Goal: Transaction & Acquisition: Purchase product/service

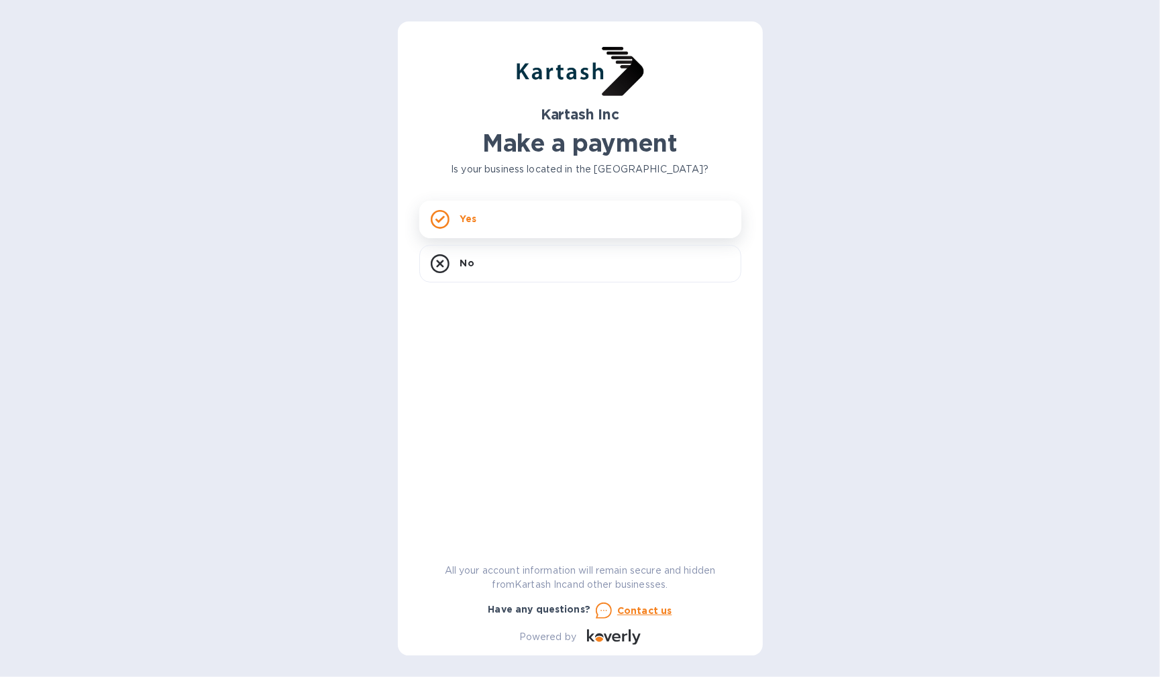
click at [442, 222] on icon at bounding box center [440, 219] width 19 height 19
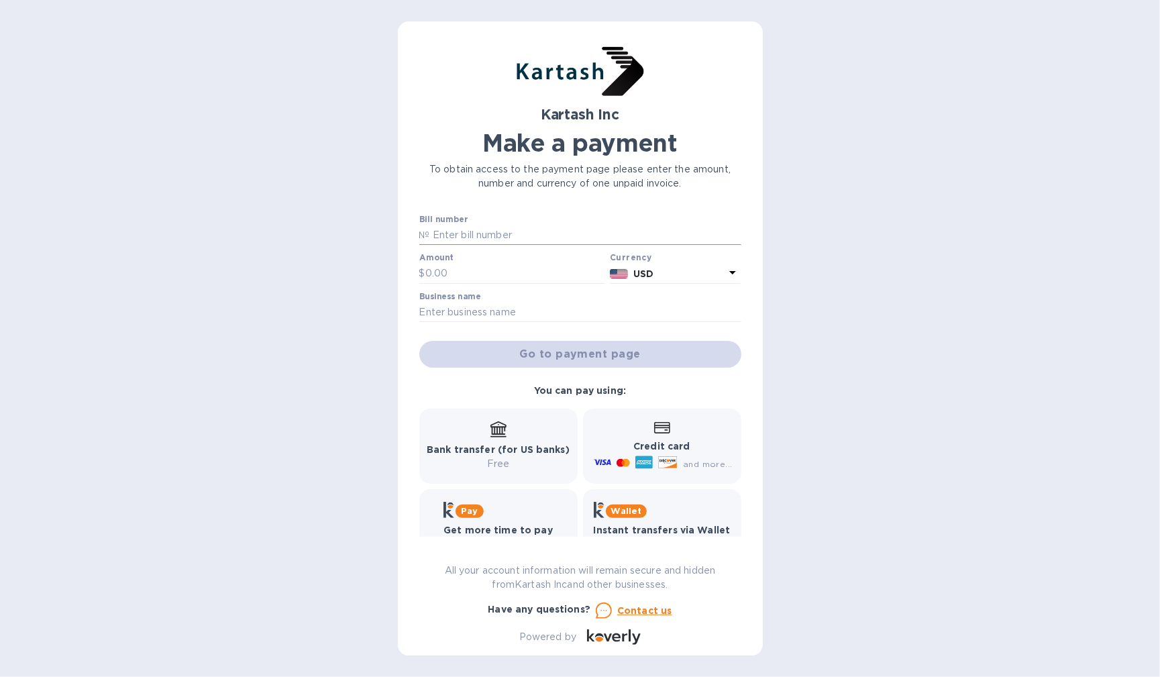
click at [476, 240] on input "text" at bounding box center [585, 235] width 311 height 20
paste input "0048517"
type input "0048517"
click at [473, 268] on input "text" at bounding box center [515, 274] width 180 height 20
type input "600"
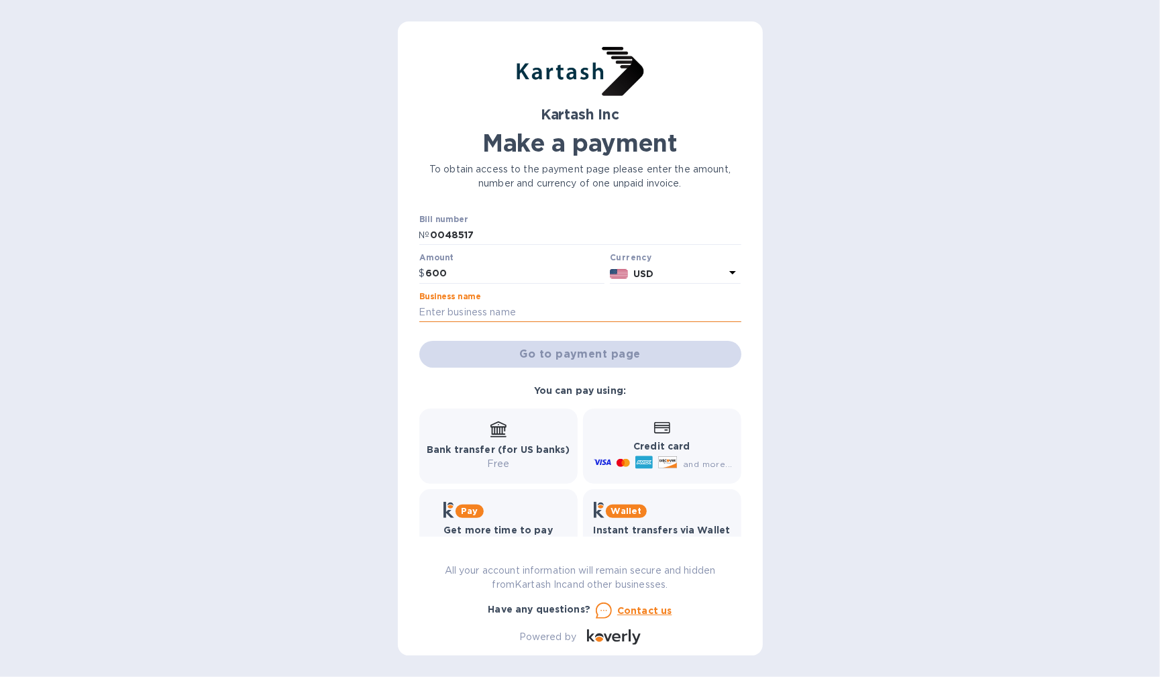
click at [532, 317] on input "text" at bounding box center [580, 313] width 322 height 20
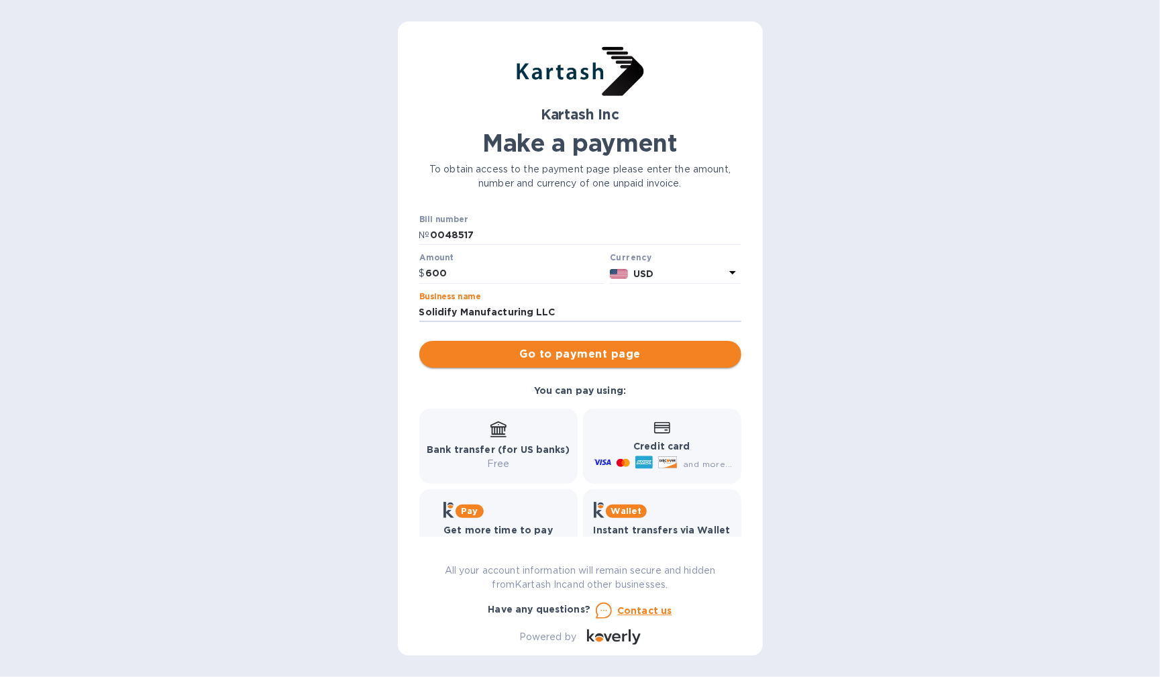
type input "Solidify Manufacturing LLC"
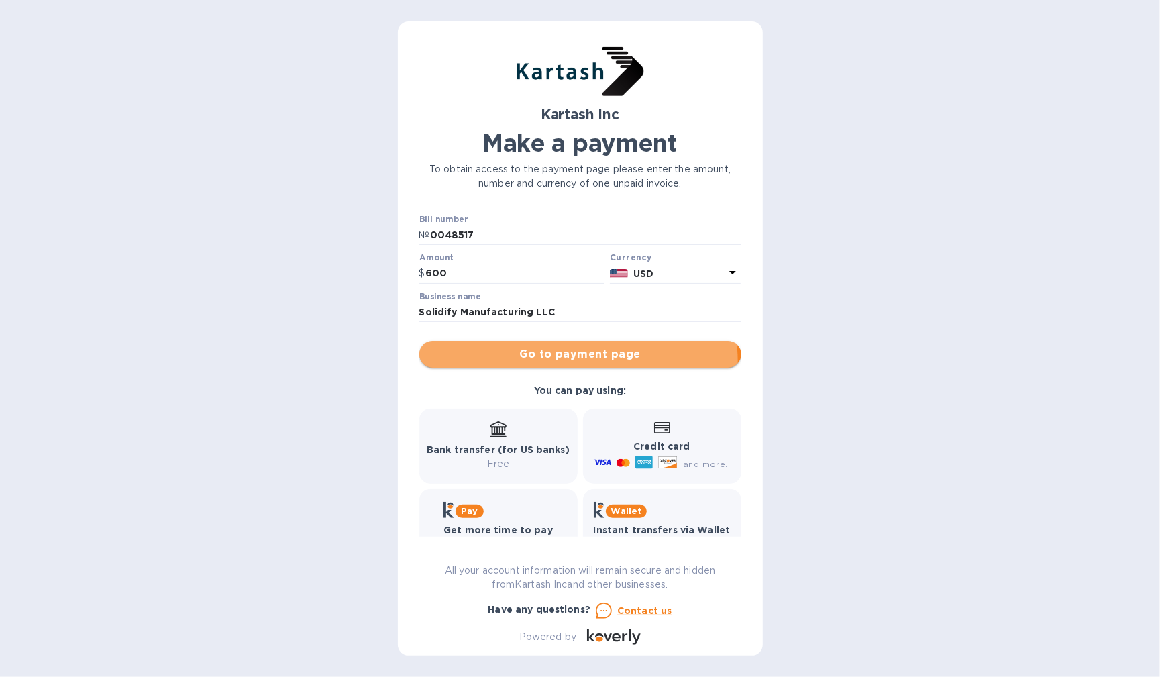
click at [535, 364] on button "Go to payment page" at bounding box center [580, 354] width 322 height 27
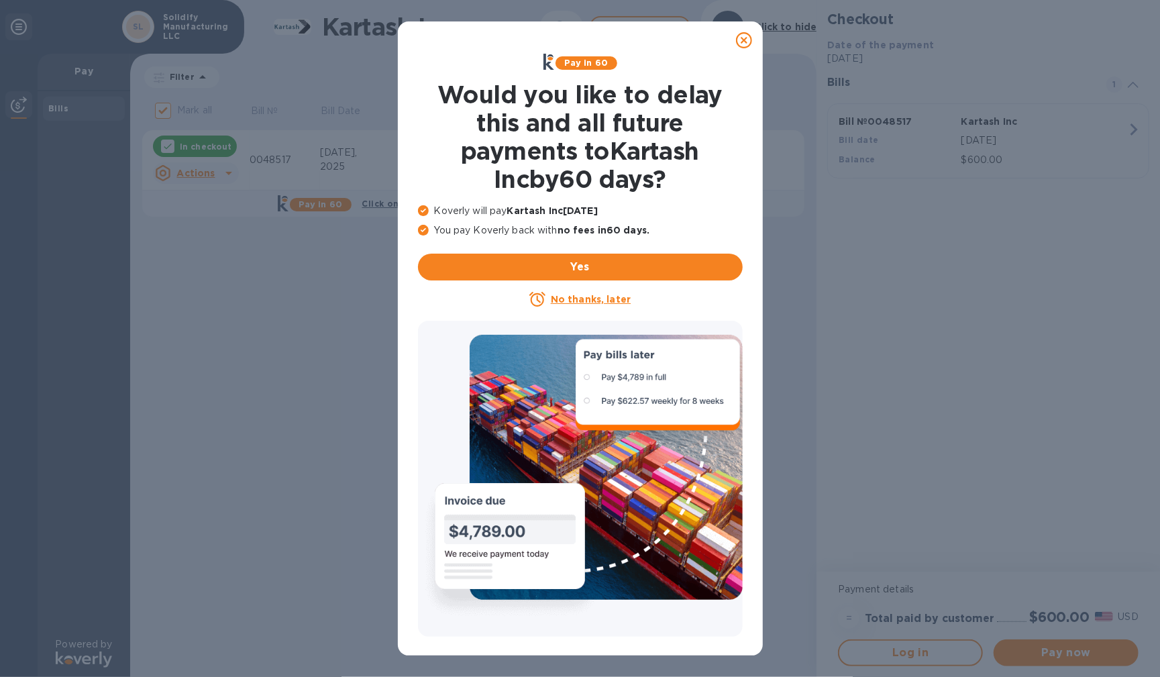
click at [589, 299] on u "No thanks, later" at bounding box center [591, 299] width 80 height 11
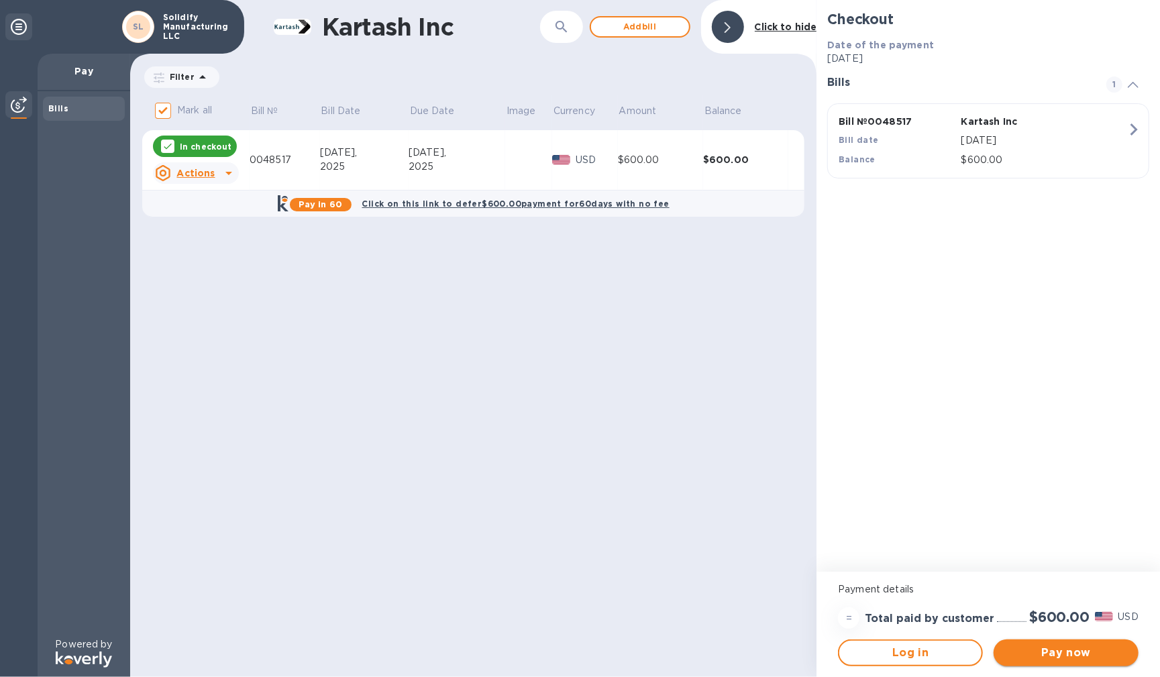
click at [1083, 652] on span "Pay now" at bounding box center [1066, 653] width 123 height 16
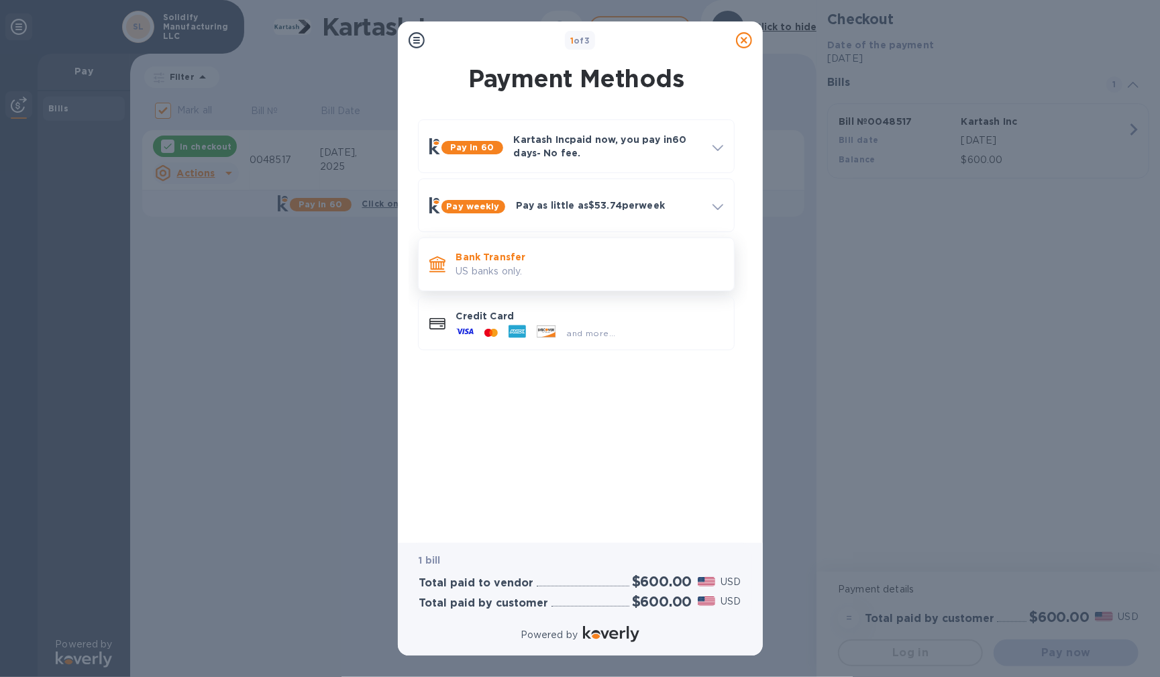
click at [560, 274] on p "US banks only." at bounding box center [589, 271] width 267 height 14
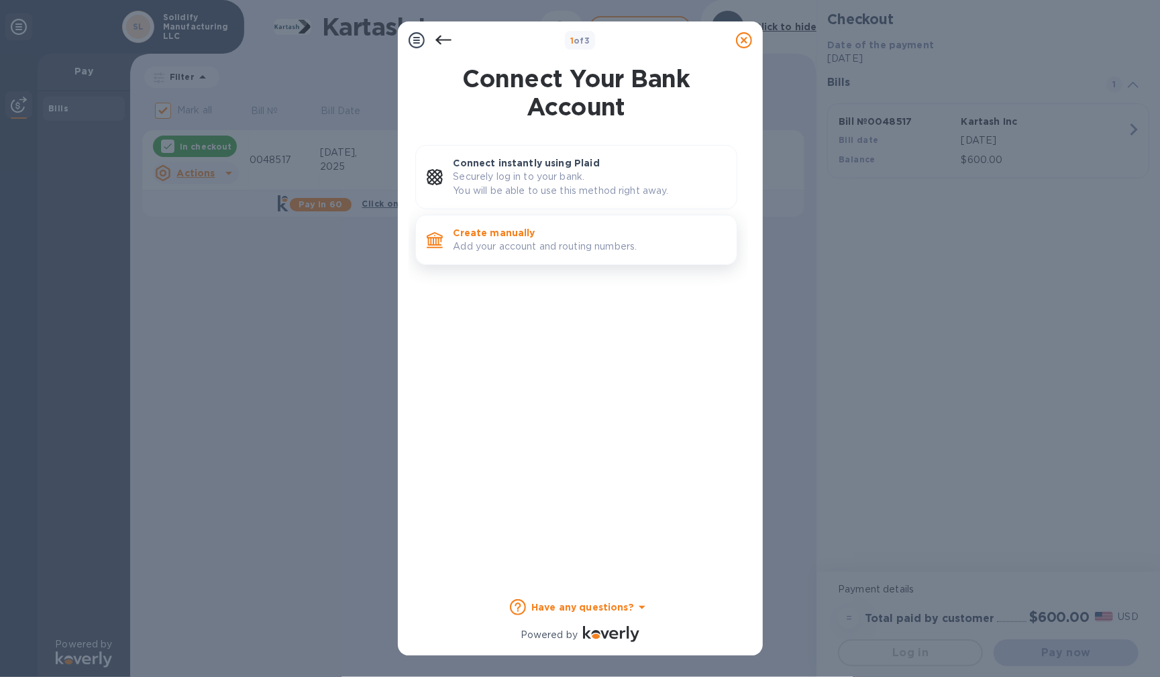
click at [529, 240] on p "Add your account and routing numbers." at bounding box center [590, 247] width 272 height 14
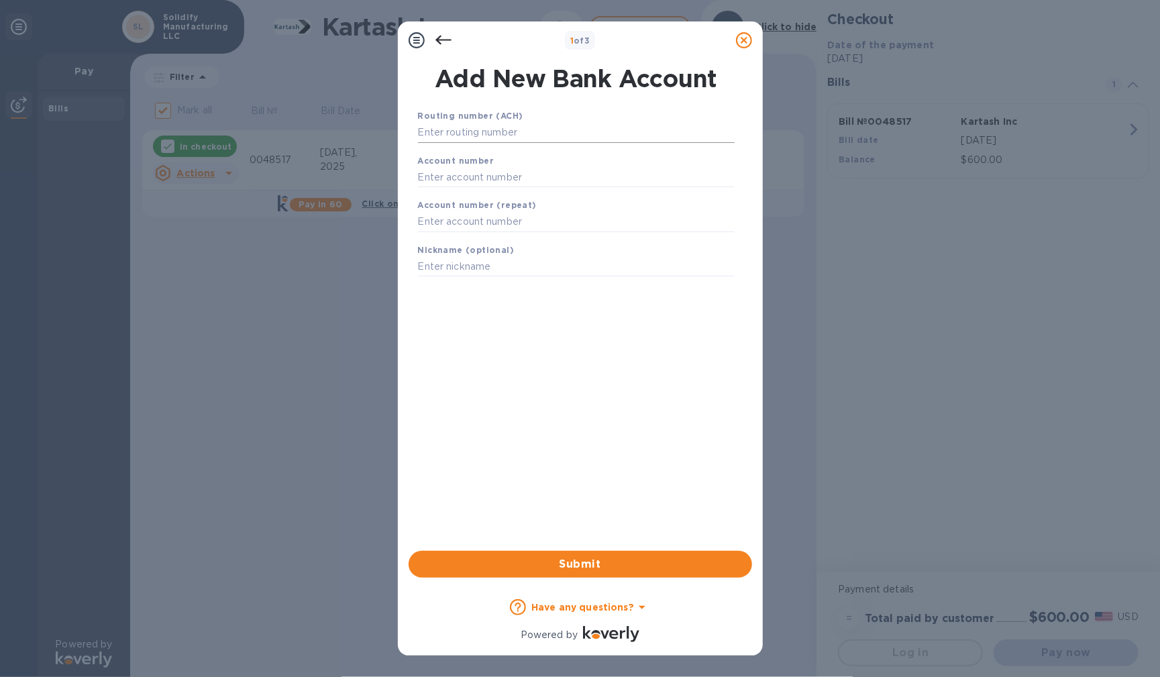
click at [520, 131] on input "text" at bounding box center [576, 133] width 317 height 20
click at [462, 136] on input "text" at bounding box center [576, 133] width 317 height 20
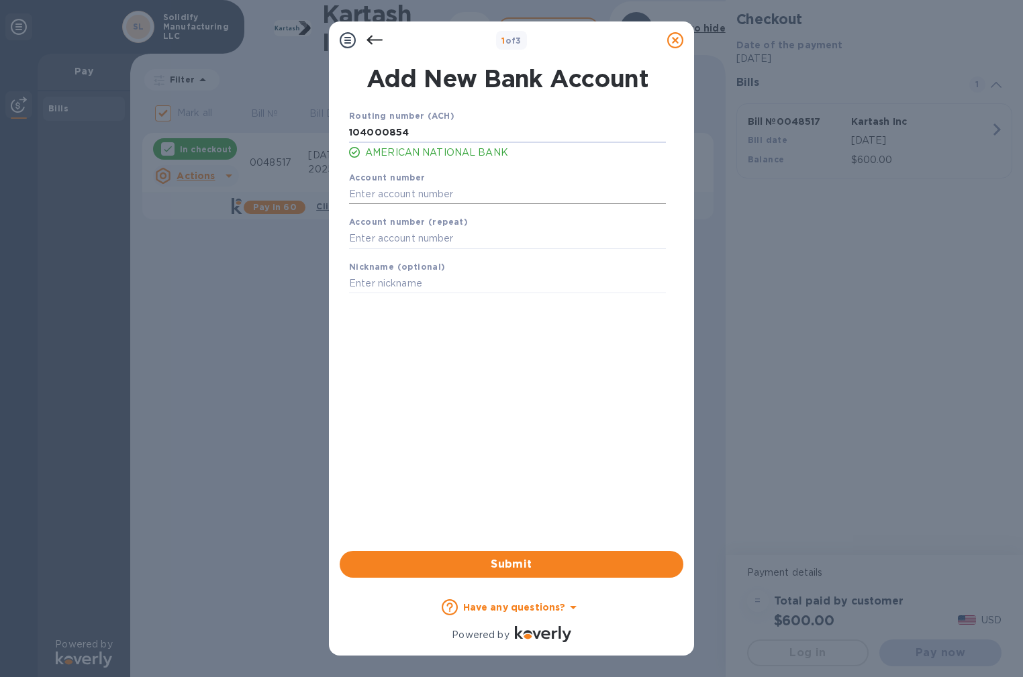
type input "104000854"
click at [452, 194] on input "text" at bounding box center [507, 194] width 317 height 20
type input "320427727"
click at [474, 247] on input "text" at bounding box center [507, 239] width 317 height 20
type input "320427727"
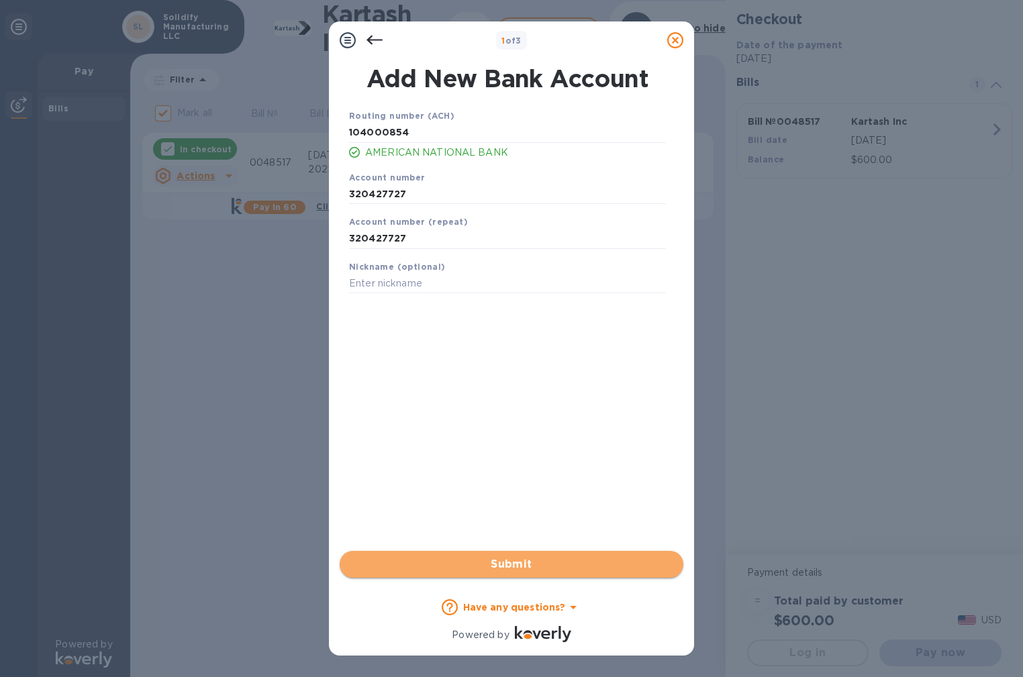
click at [514, 568] on span "Submit" at bounding box center [511, 564] width 322 height 16
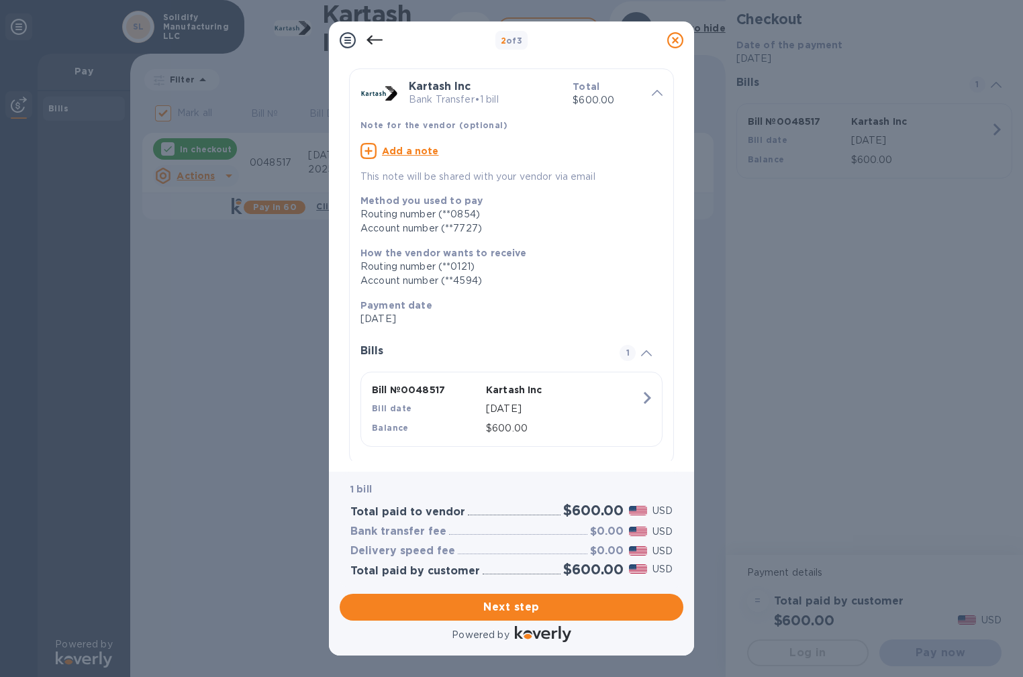
scroll to position [56, 0]
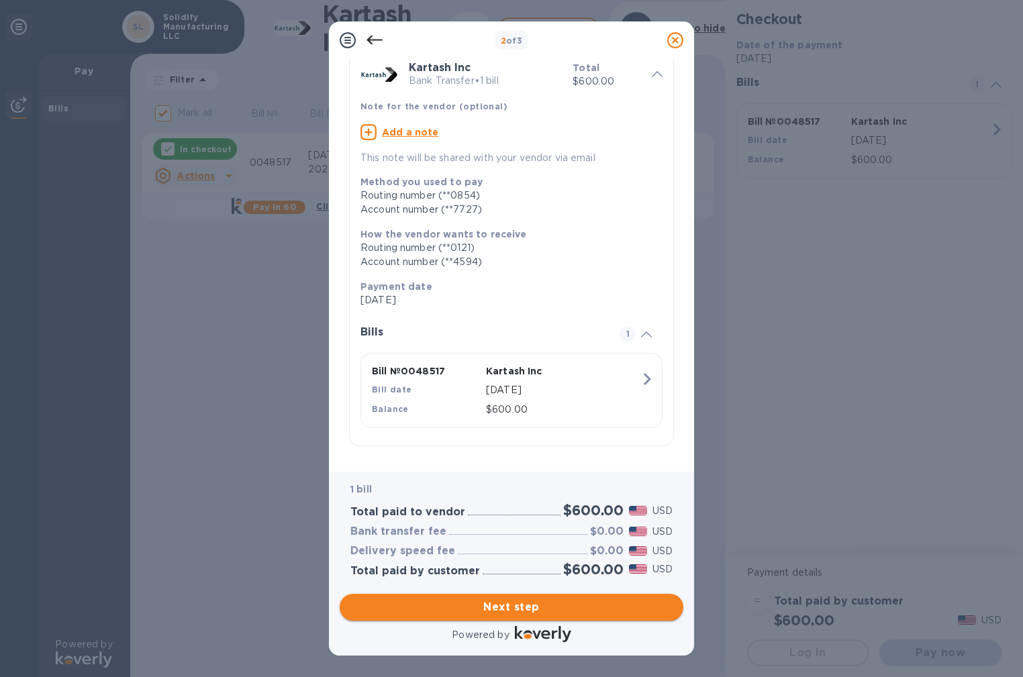
click at [573, 609] on span "Next step" at bounding box center [511, 607] width 322 height 16
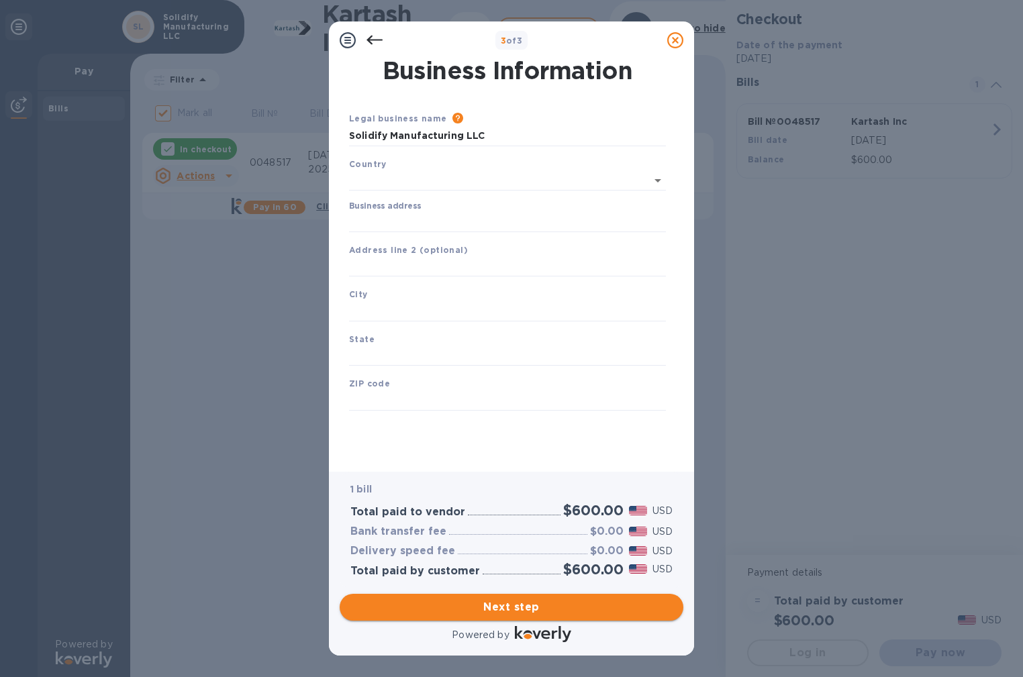
scroll to position [0, 0]
type input "[GEOGRAPHIC_DATA]"
click at [413, 219] on input "Business address" at bounding box center [507, 219] width 317 height 20
type input "[STREET_ADDRESS]"
type input "[PERSON_NAME]"
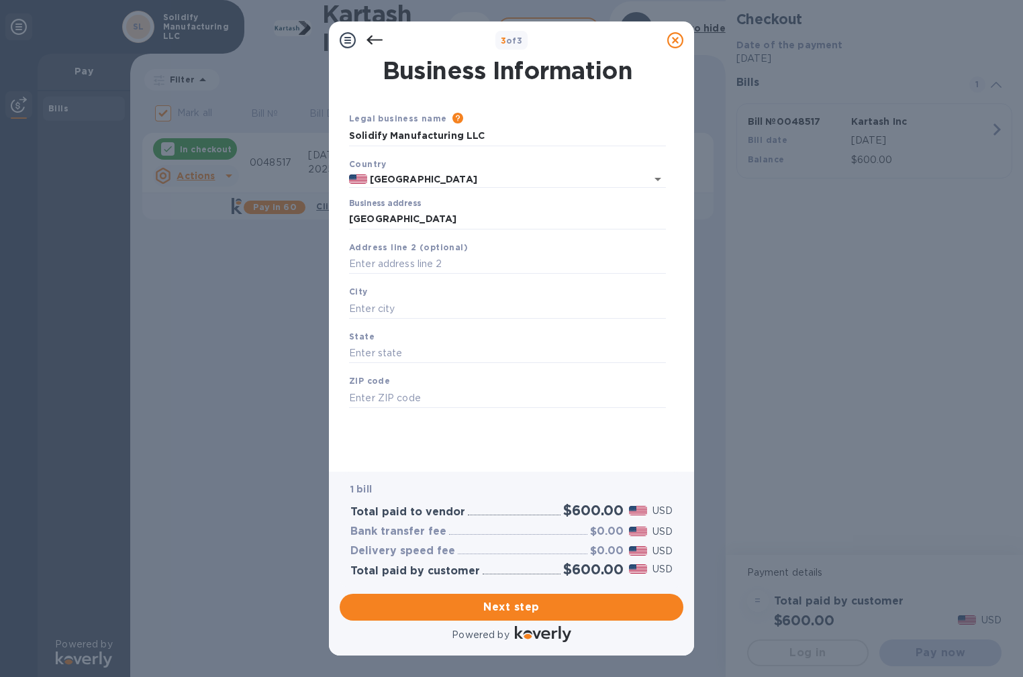
type input "MN"
type input "55374"
click at [551, 609] on span "Next step" at bounding box center [511, 607] width 322 height 16
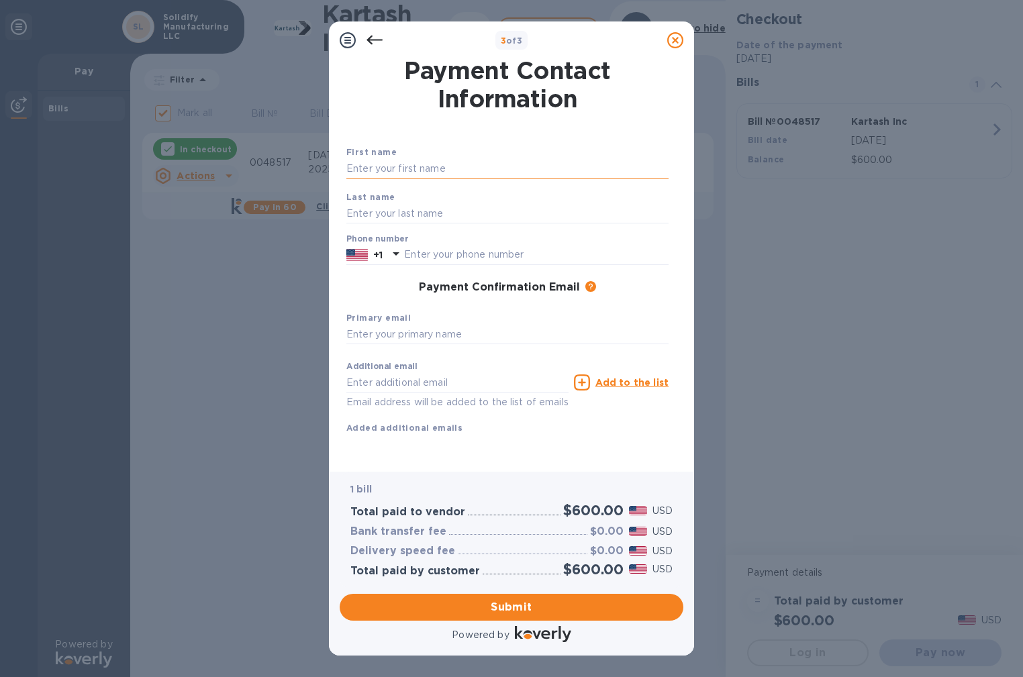
click at [395, 168] on input "text" at bounding box center [507, 169] width 322 height 20
type input "[PERSON_NAME]"
type input "6127918111"
drag, startPoint x: 784, startPoint y: 410, endPoint x: 686, endPoint y: 421, distance: 98.6
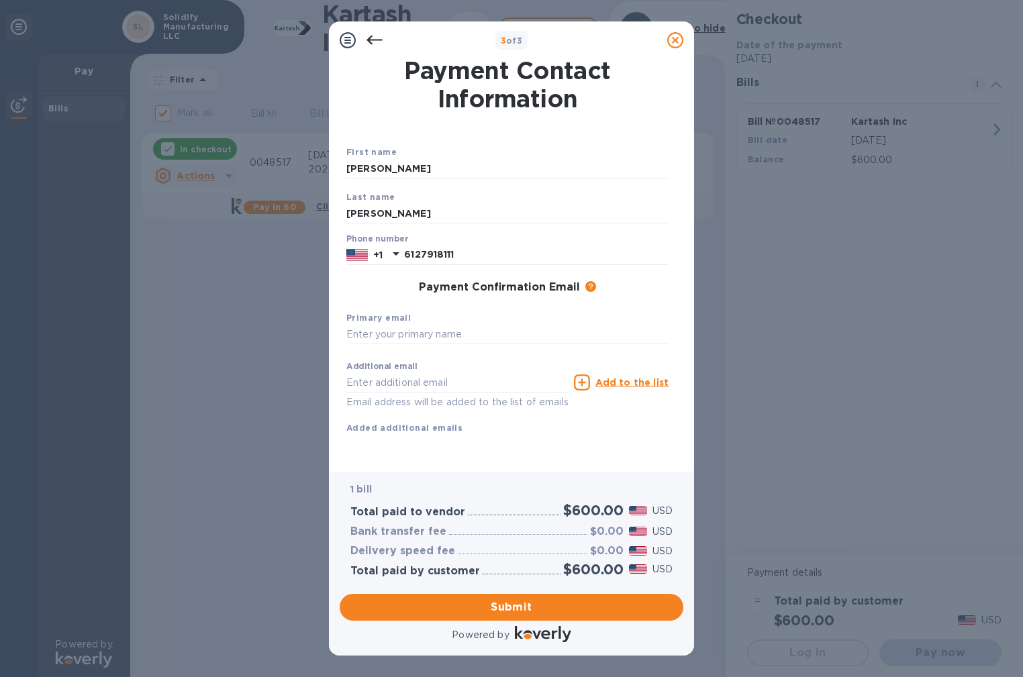
click at [783, 410] on div "3 of 3 Payment Contact Information First name [PERSON_NAME] Last name [PERSON_N…" at bounding box center [511, 338] width 1023 height 677
click at [446, 338] on input "text" at bounding box center [507, 335] width 322 height 20
paste input "[EMAIL_ADDRESS][DOMAIN_NAME]"
type input "[EMAIL_ADDRESS][DOMAIN_NAME]"
click at [451, 383] on input "text" at bounding box center [457, 382] width 222 height 20
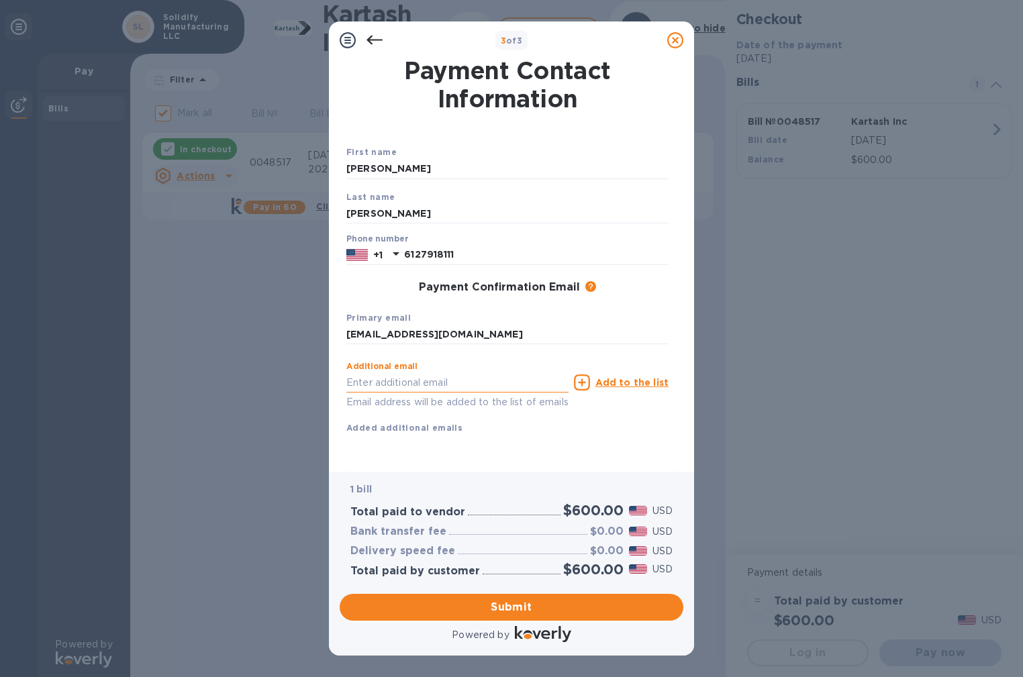
paste input "[EMAIL_ADDRESS][DOMAIN_NAME]"
type input "[EMAIL_ADDRESS][DOMAIN_NAME]"
drag, startPoint x: 506, startPoint y: 368, endPoint x: 200, endPoint y: 343, distance: 307.1
click at [200, 343] on div "3 of 3 Payment Contact Information First name [PERSON_NAME] Last name [PERSON_N…" at bounding box center [511, 338] width 1023 height 677
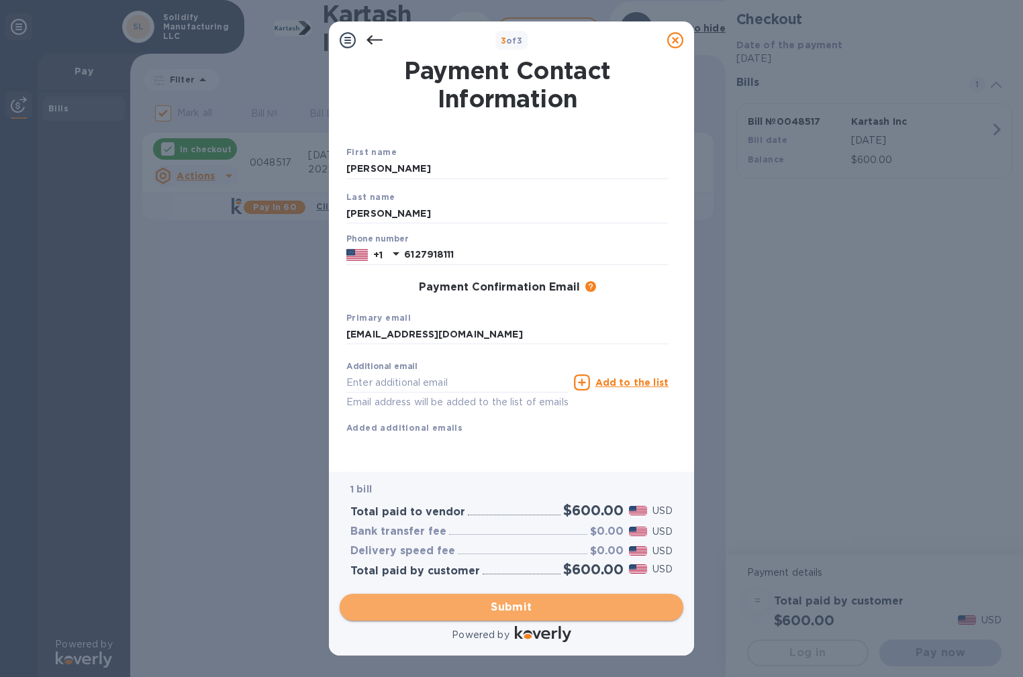
click at [540, 605] on span "Submit" at bounding box center [511, 607] width 322 height 16
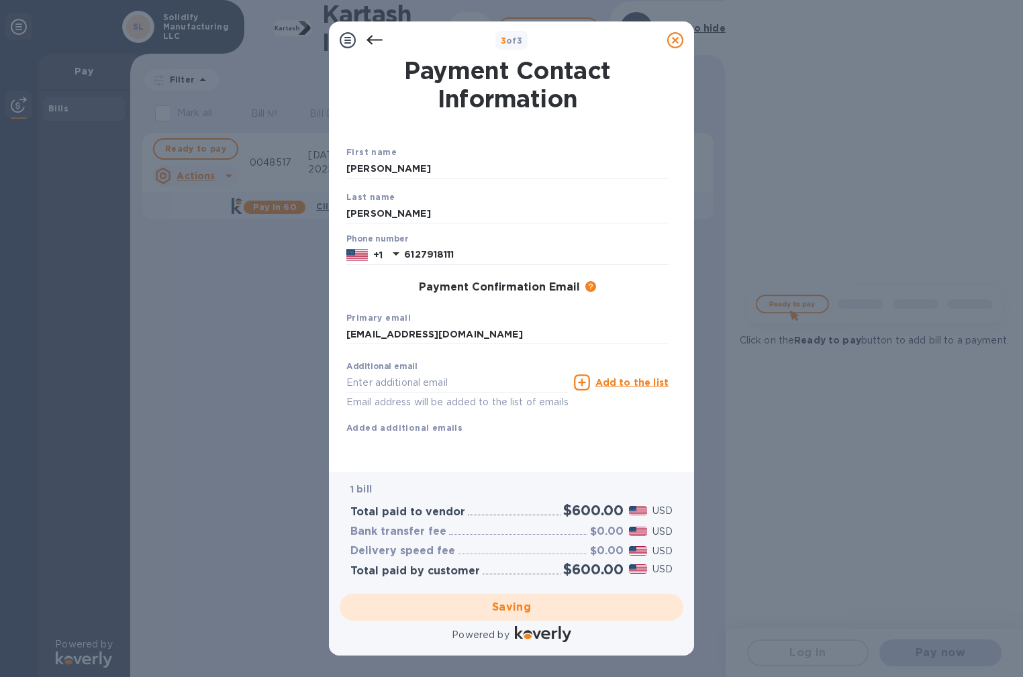
checkbox input "false"
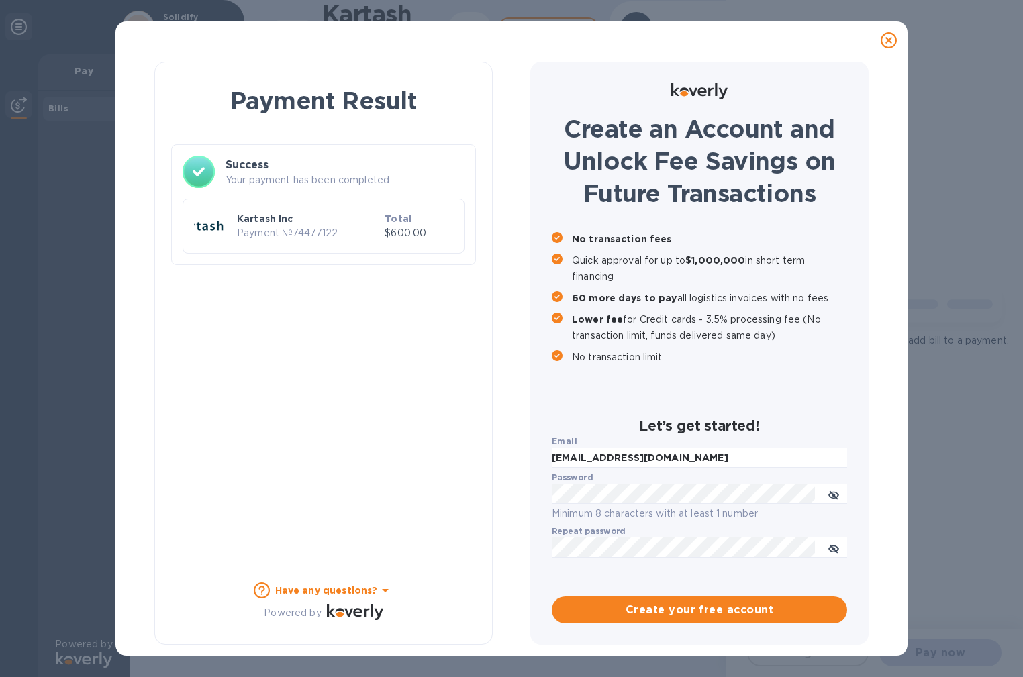
scroll to position [0, 0]
click at [879, 46] on div at bounding box center [888, 40] width 27 height 27
